Goal: Find specific page/section: Find specific page/section

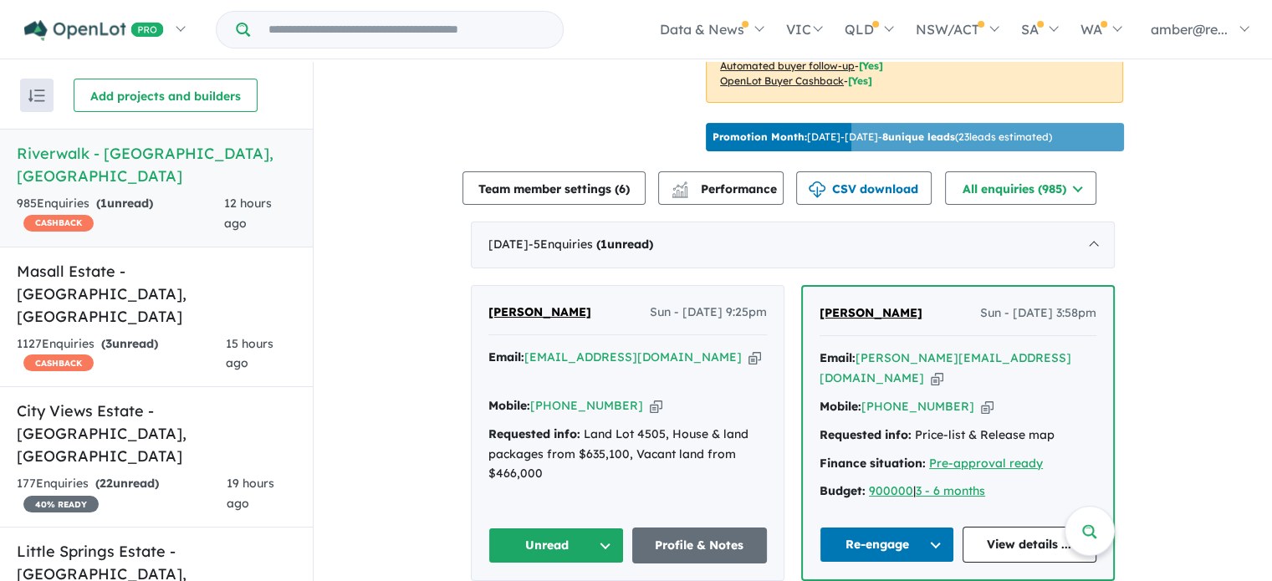
scroll to position [585, 0]
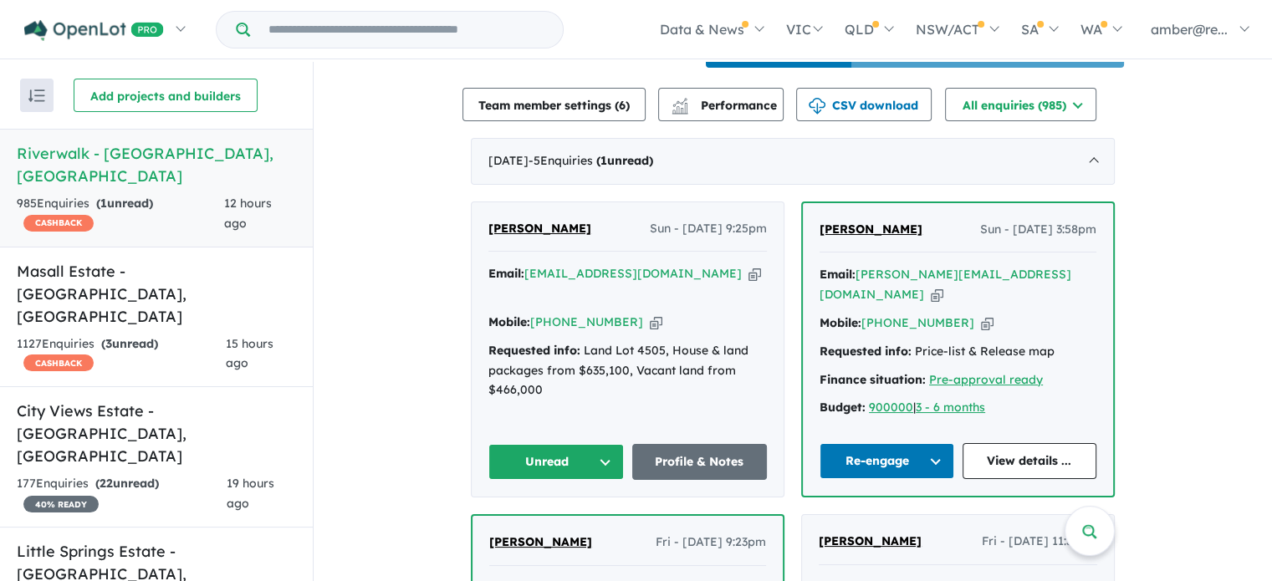
click at [748, 283] on icon "button" at bounding box center [754, 274] width 13 height 18
click at [713, 467] on link "Profile & Notes" at bounding box center [699, 462] width 135 height 36
click at [565, 462] on button "Unread" at bounding box center [555, 462] width 135 height 36
click at [525, 524] on button "Assigned" at bounding box center [562, 540] width 146 height 38
